Goal: Transaction & Acquisition: Download file/media

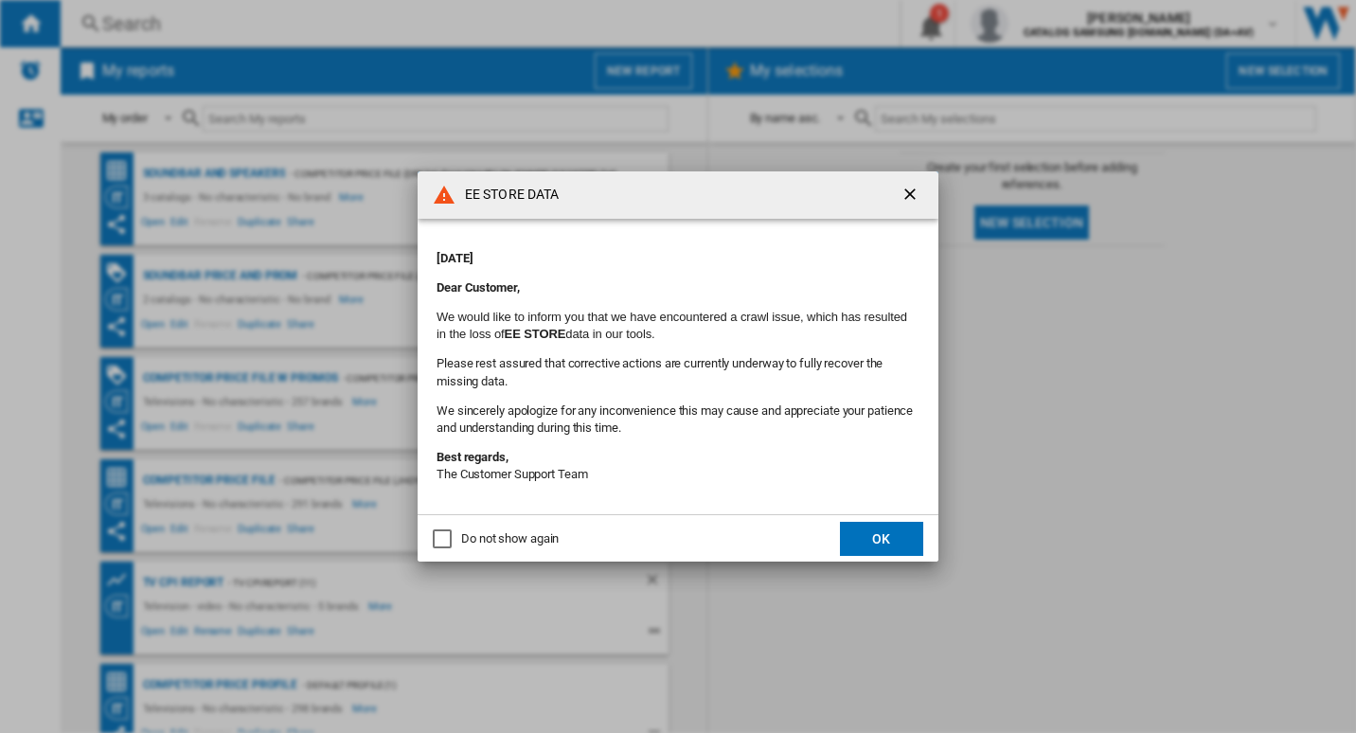
click at [901, 539] on button "OK" at bounding box center [881, 539] width 83 height 34
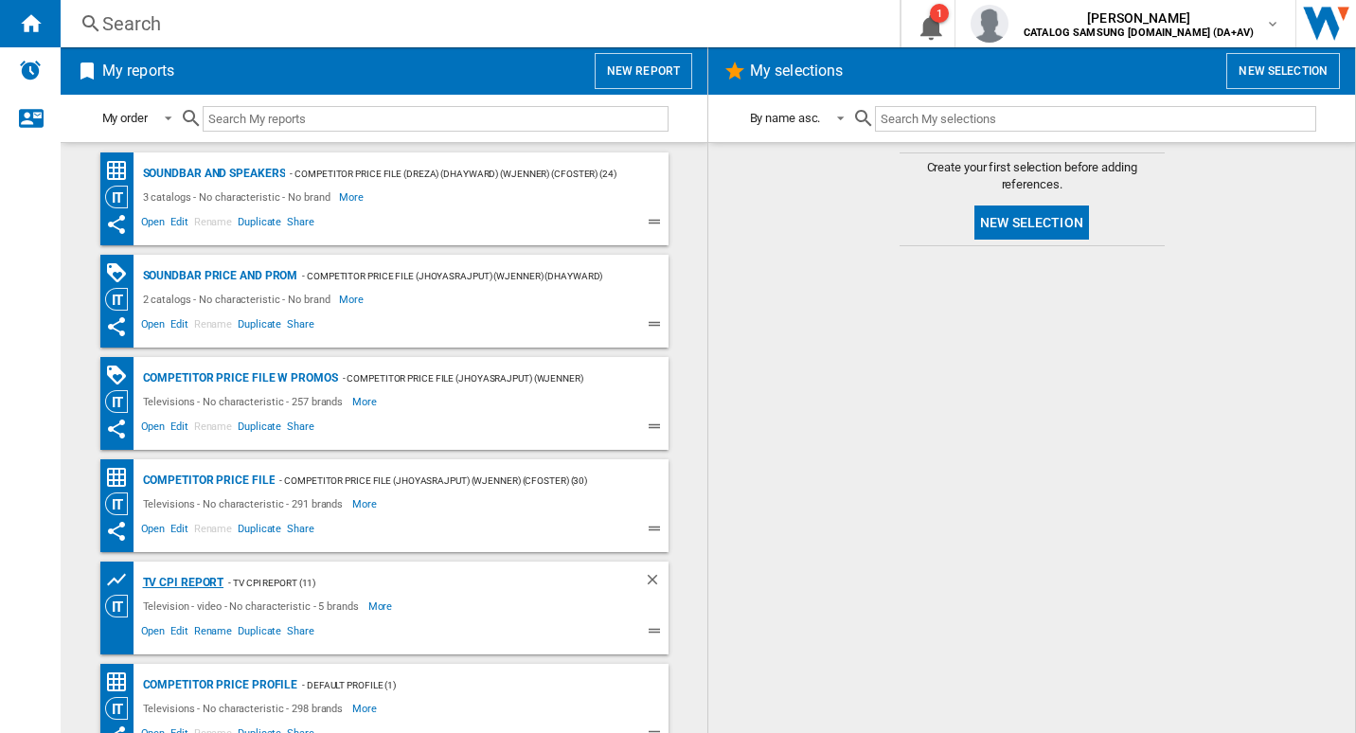
click at [186, 581] on div "TV CPI Report" at bounding box center [181, 583] width 86 height 24
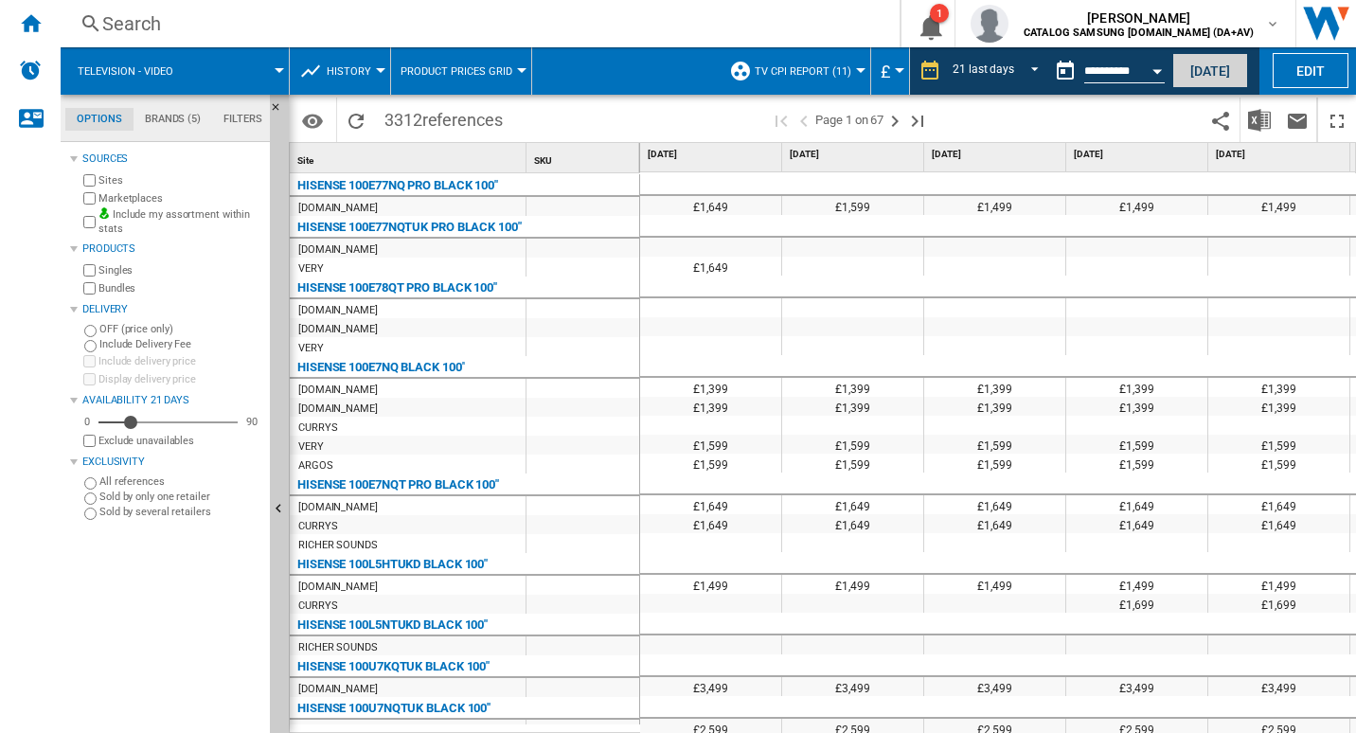
click at [1213, 67] on button "[DATE]" at bounding box center [1210, 70] width 76 height 35
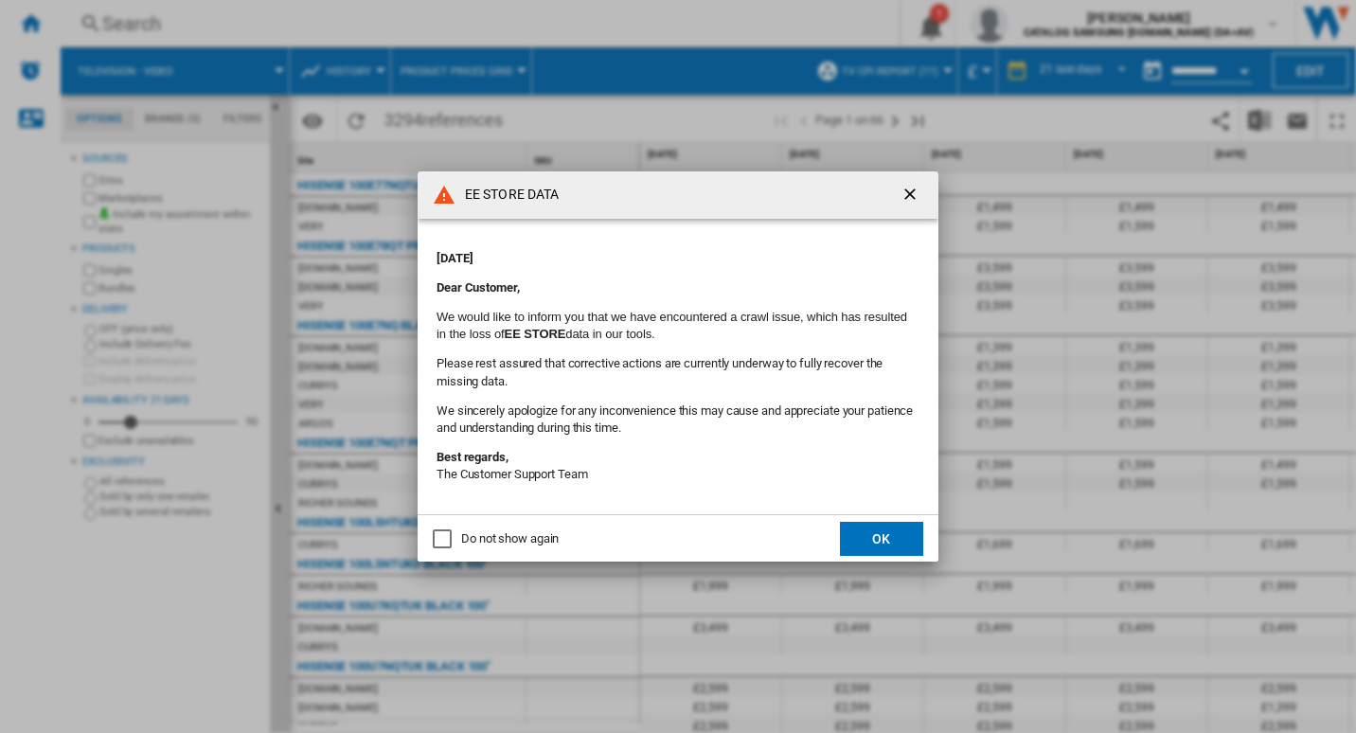
click at [903, 193] on ng-md-icon "getI18NText('BUTTONS.CLOSE_DIALOG')" at bounding box center [912, 196] width 23 height 23
click at [888, 545] on button "OK" at bounding box center [881, 539] width 83 height 34
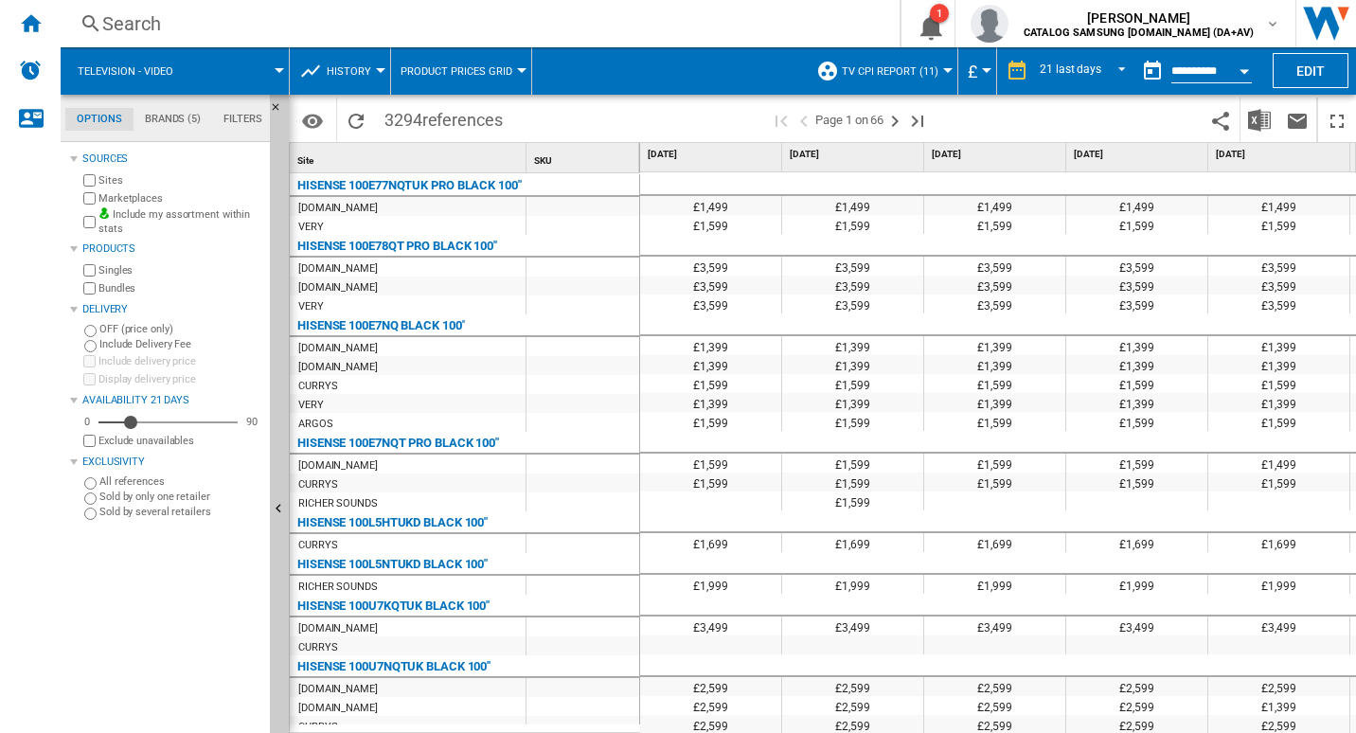
click at [1250, 75] on button "Open calendar" at bounding box center [1244, 68] width 34 height 34
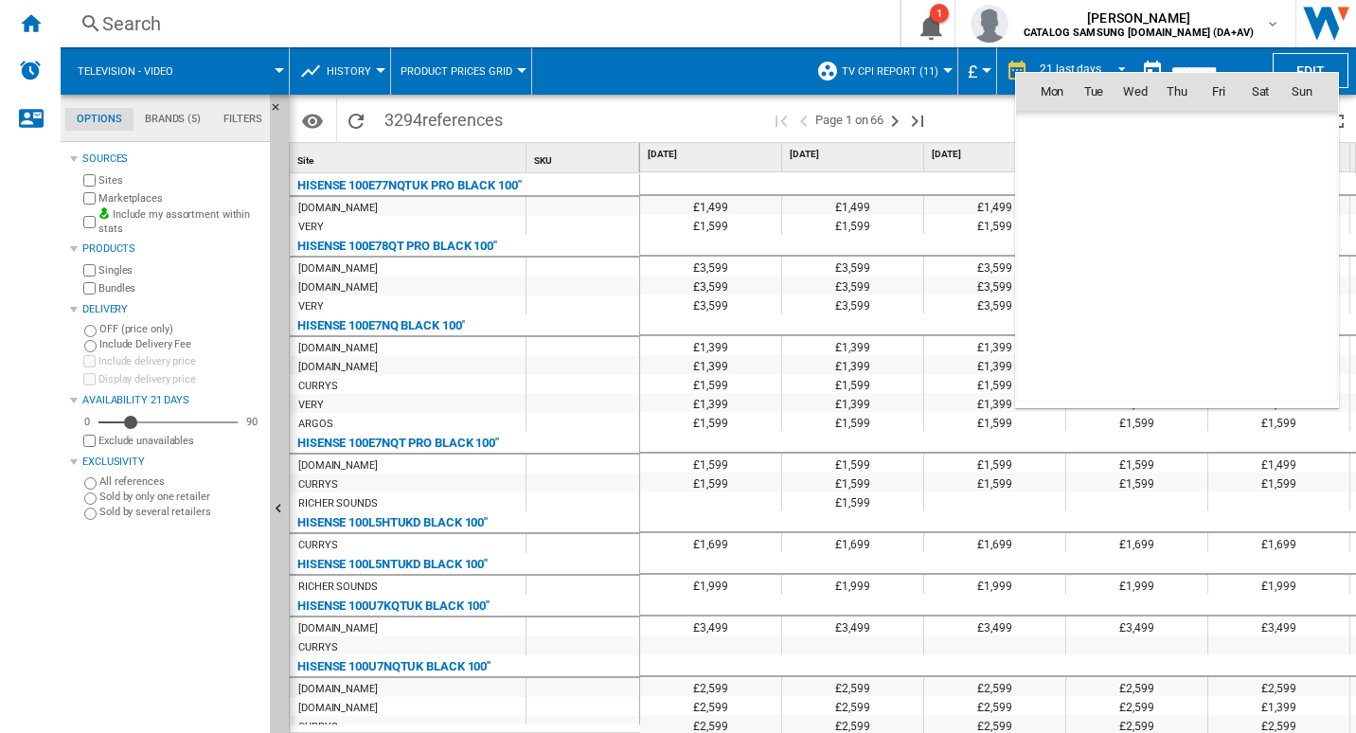
scroll to position [9034, 0]
click at [743, 85] on div at bounding box center [678, 366] width 1356 height 733
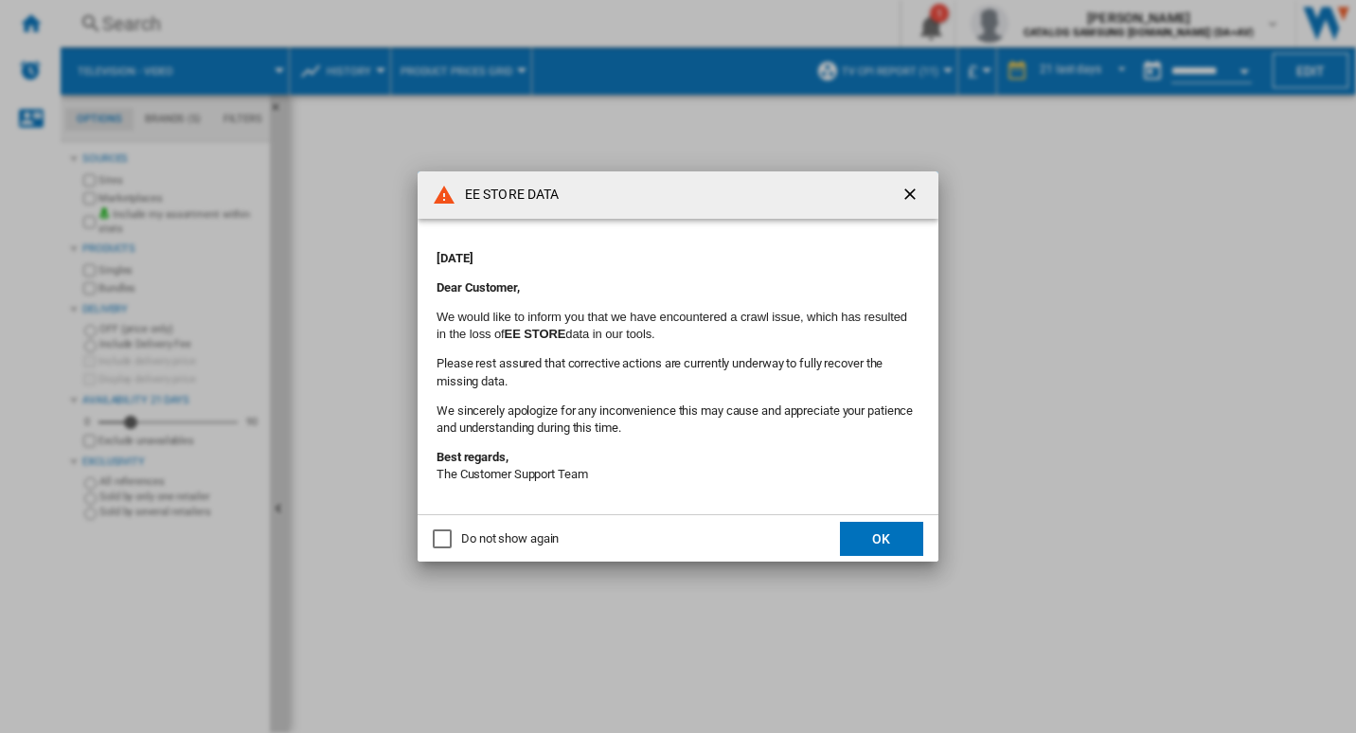
click at [911, 535] on button "OK" at bounding box center [881, 539] width 83 height 34
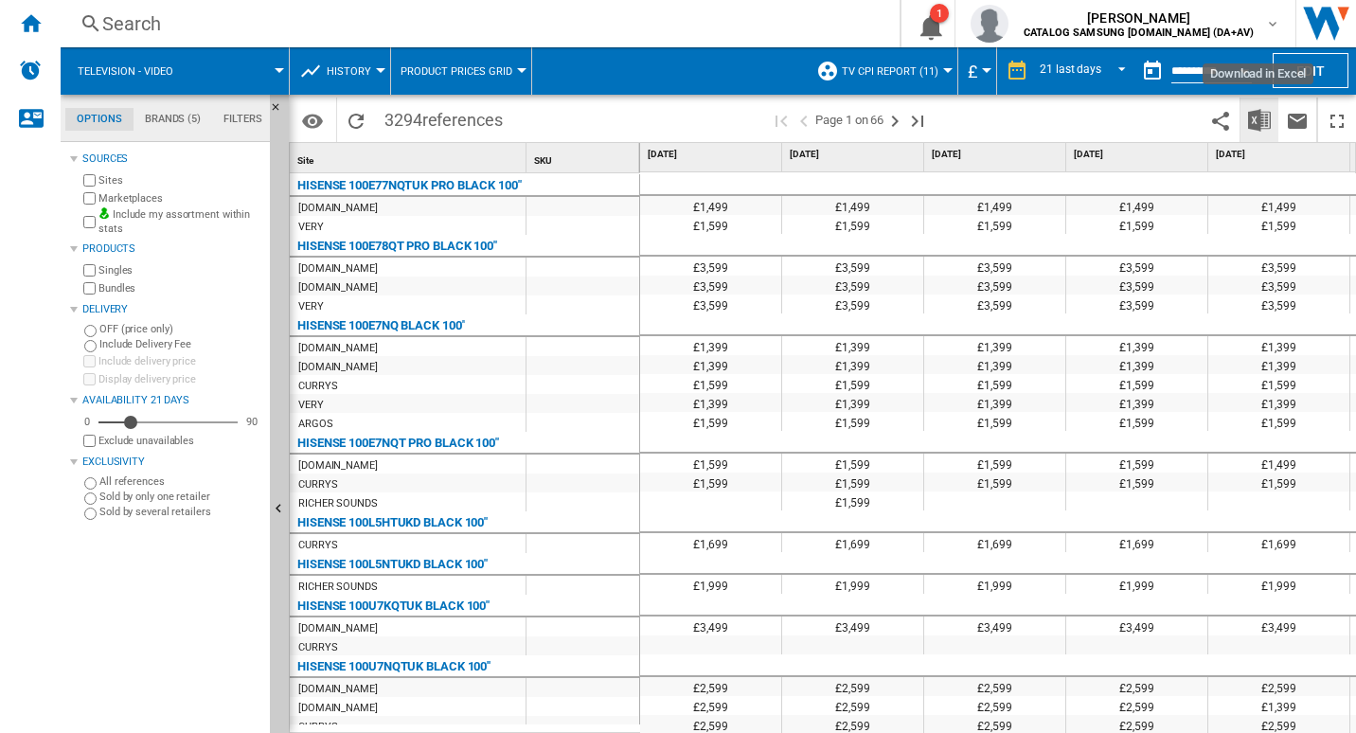
click at [1267, 127] on img "Download in Excel" at bounding box center [1259, 120] width 23 height 23
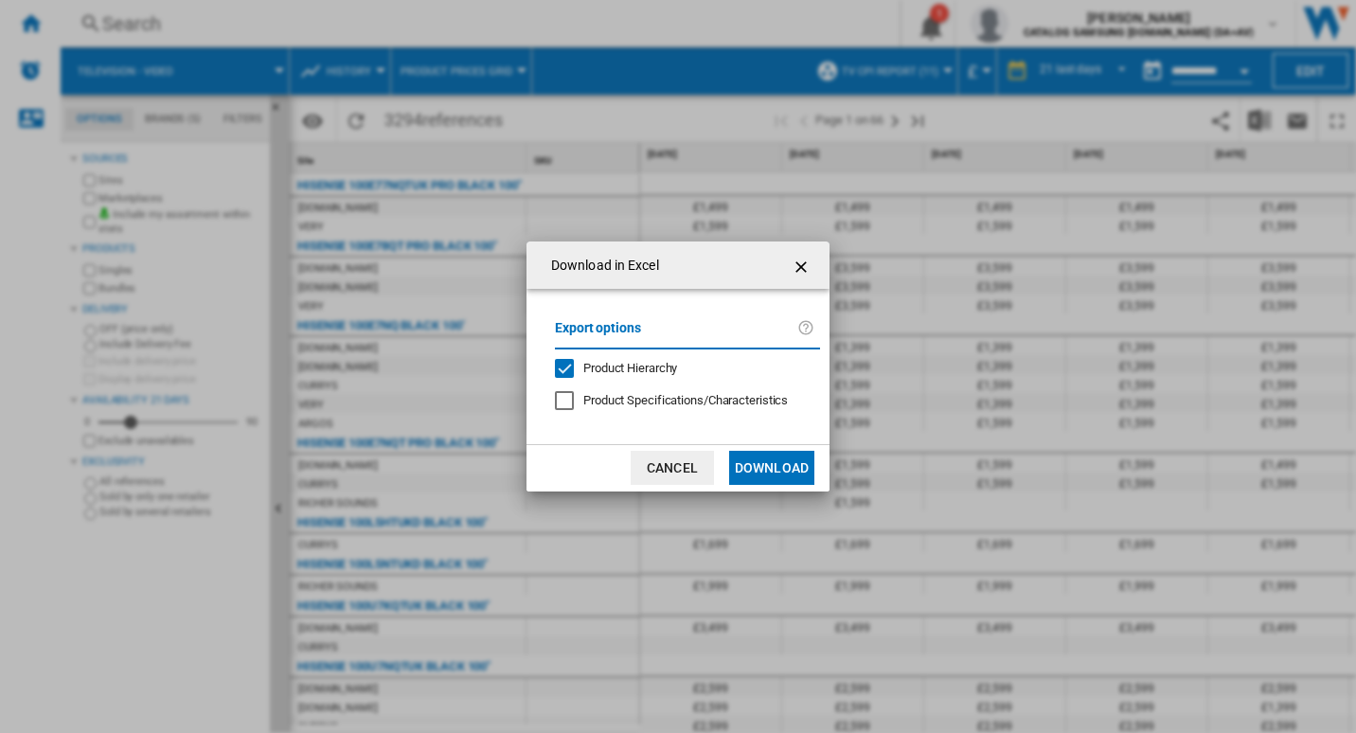
click at [781, 471] on button "Download" at bounding box center [771, 468] width 85 height 34
